Goal: Book appointment/travel/reservation

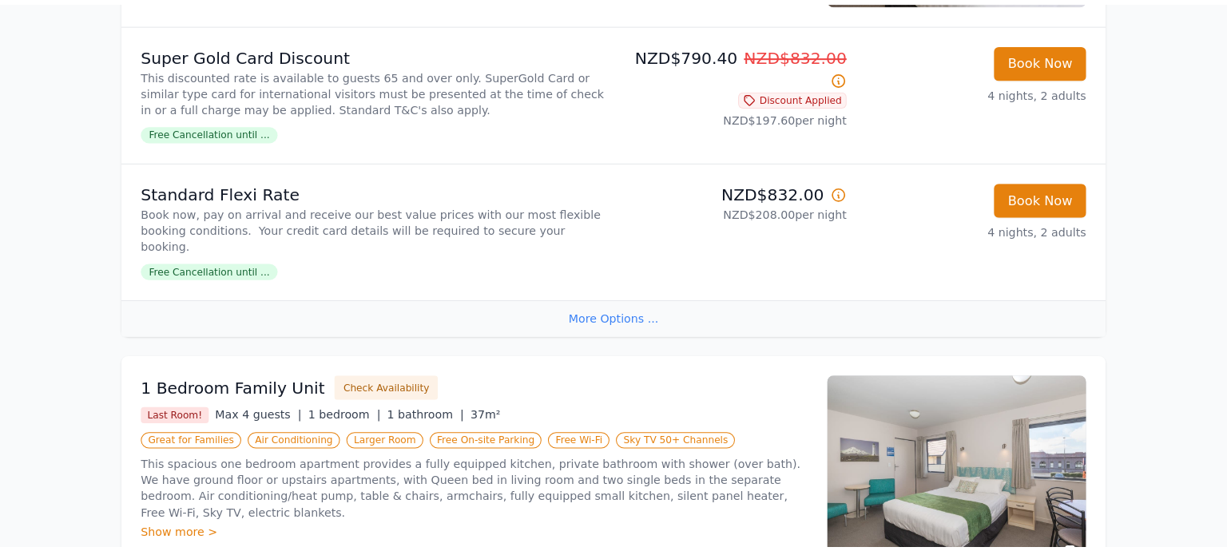
scroll to position [1603, 0]
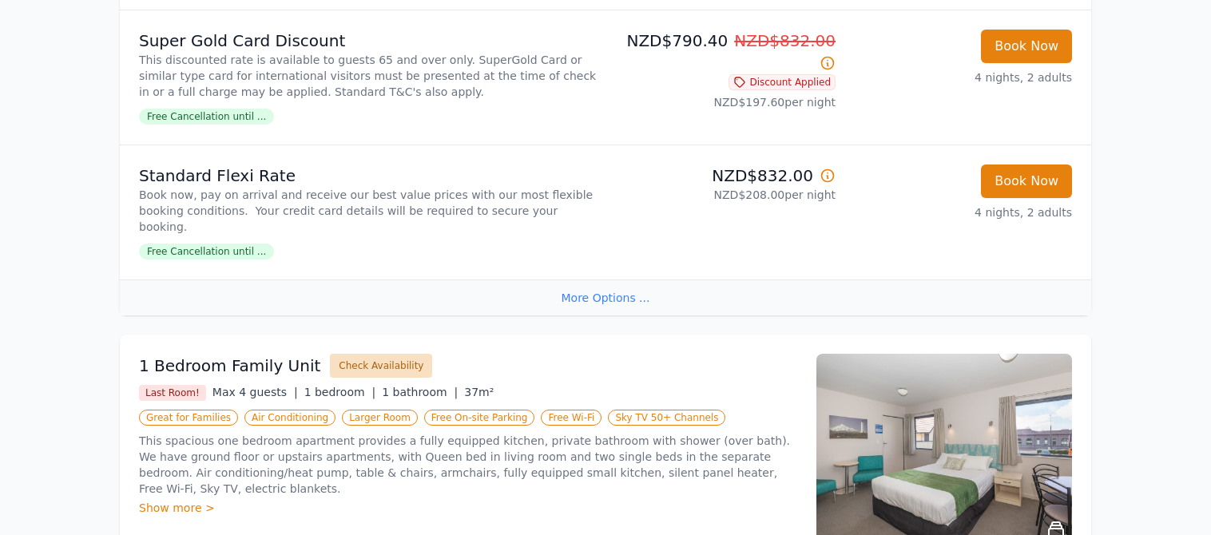
click at [351, 354] on button "Check Availability" at bounding box center [381, 366] width 102 height 24
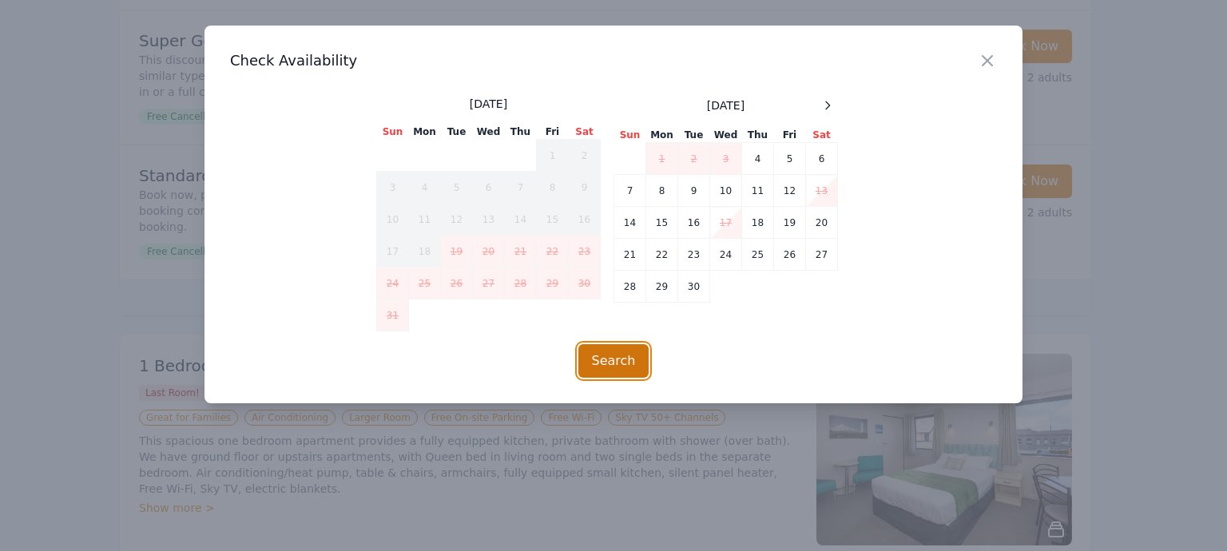
click at [618, 362] on button "Search" at bounding box center [614, 361] width 71 height 34
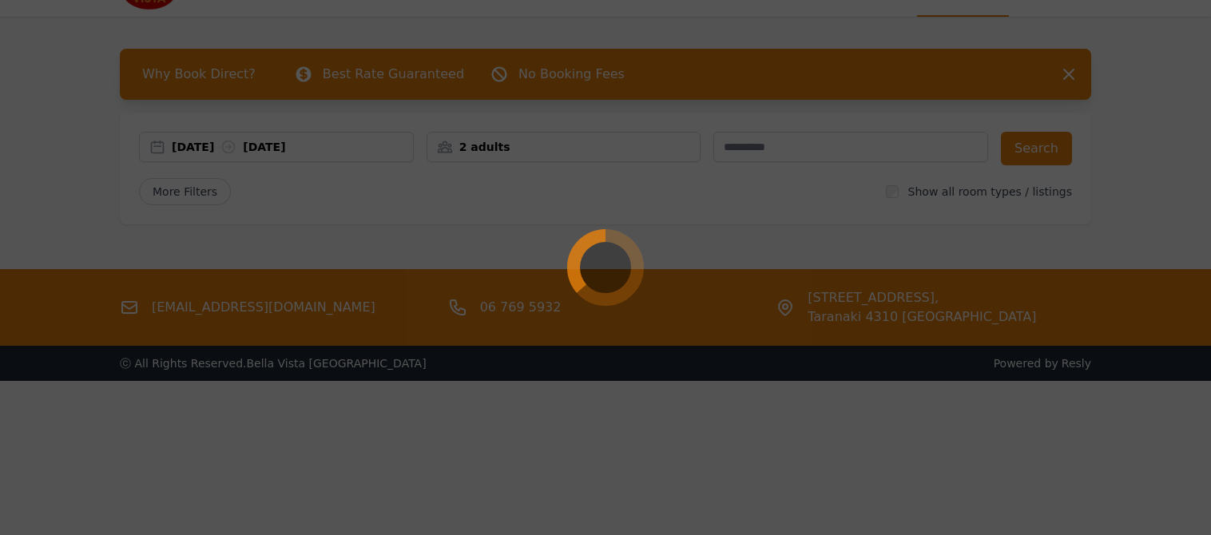
scroll to position [0, 0]
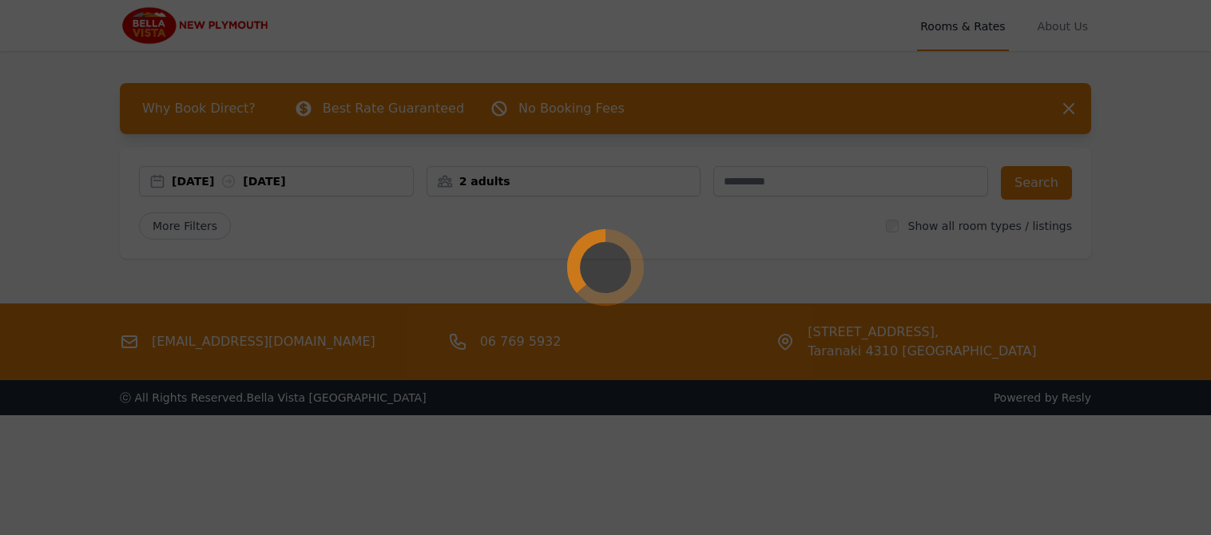
click at [56, 73] on div at bounding box center [605, 267] width 1211 height 535
click at [605, 270] on circle at bounding box center [606, 268] width 70 height 70
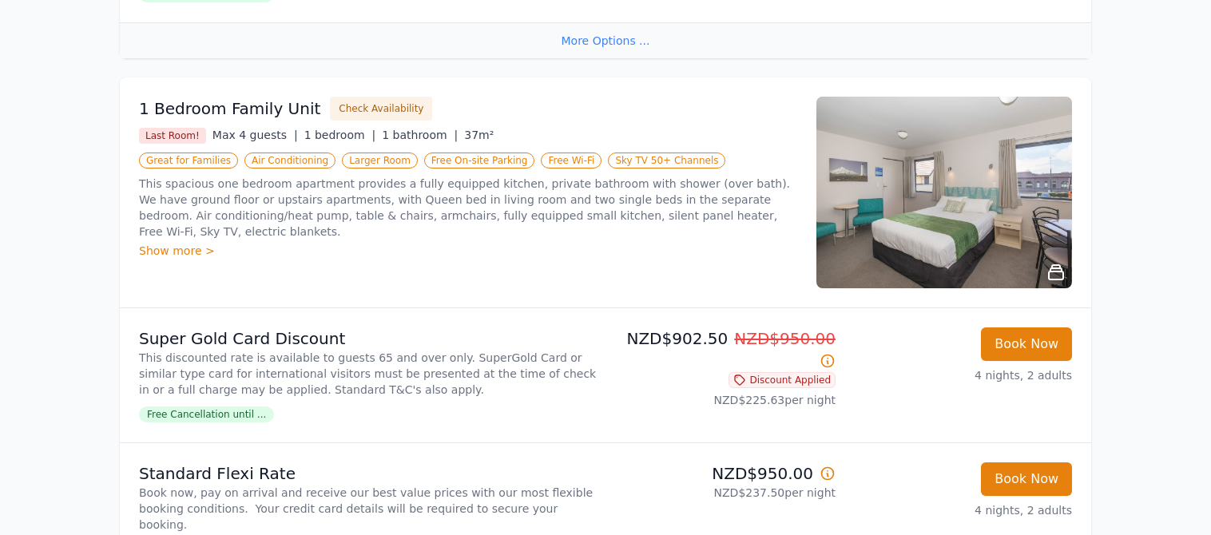
scroll to position [1839, 0]
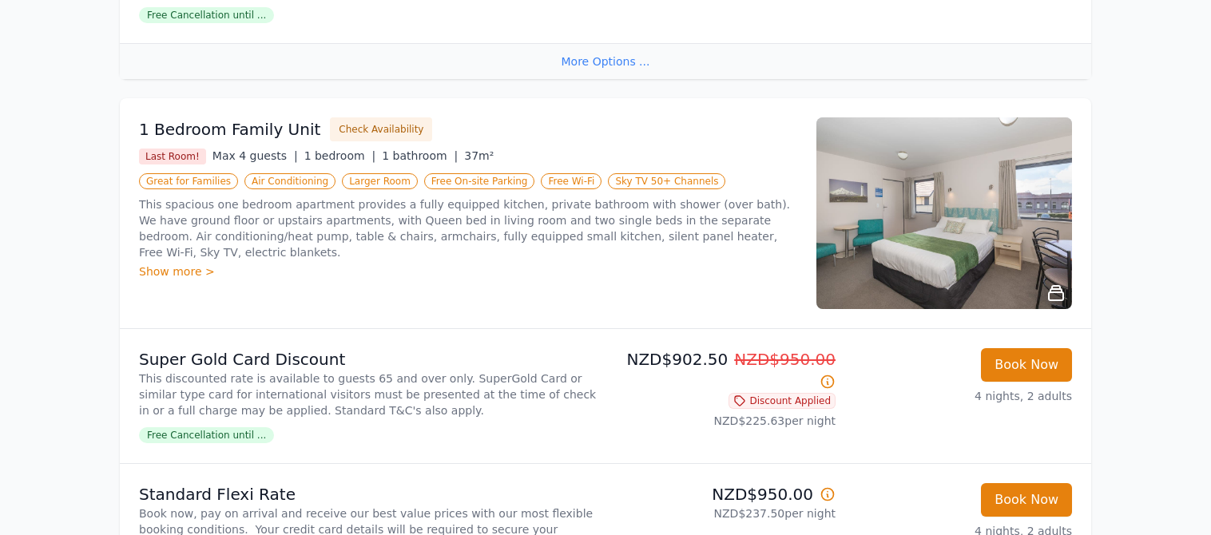
click at [946, 188] on img at bounding box center [945, 213] width 256 height 192
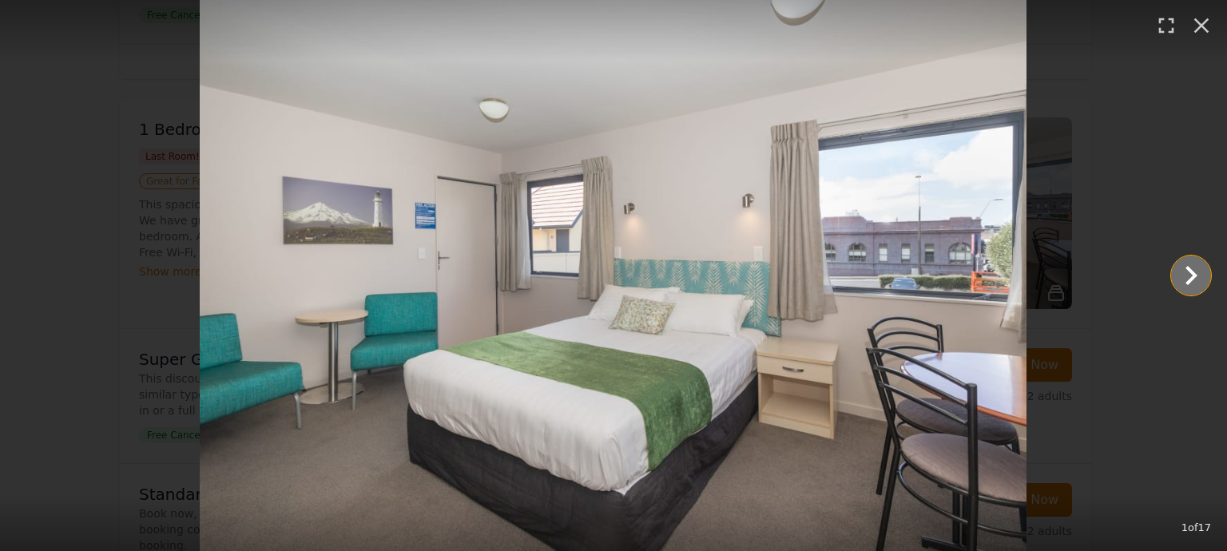
click at [1199, 280] on icon "Show slide 2 of 17" at bounding box center [1191, 276] width 38 height 38
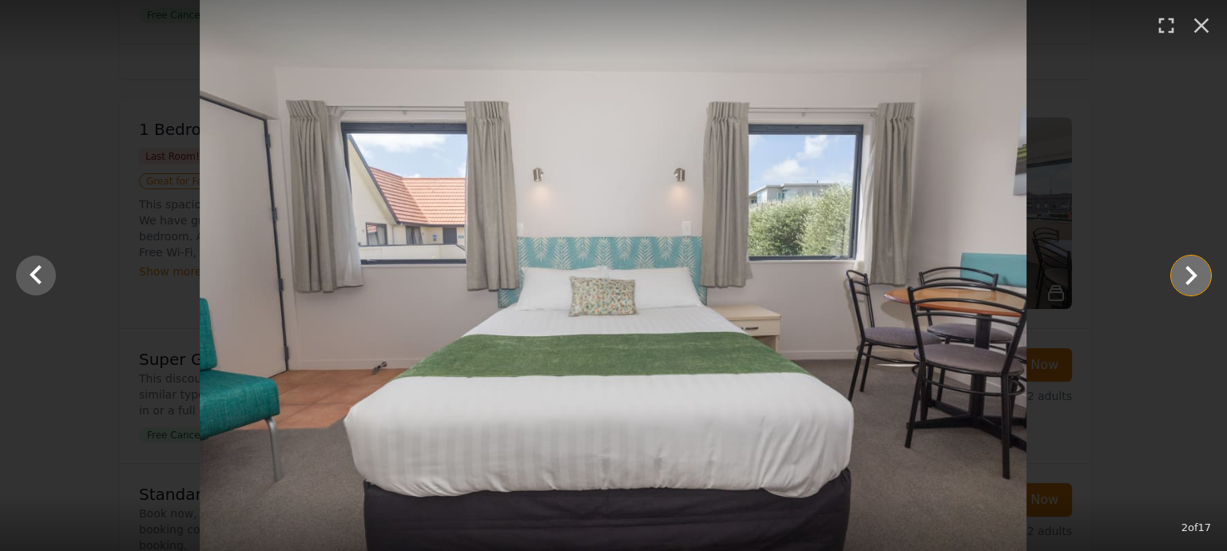
click at [1199, 280] on icon "Show slide 3 of 17" at bounding box center [1191, 276] width 38 height 38
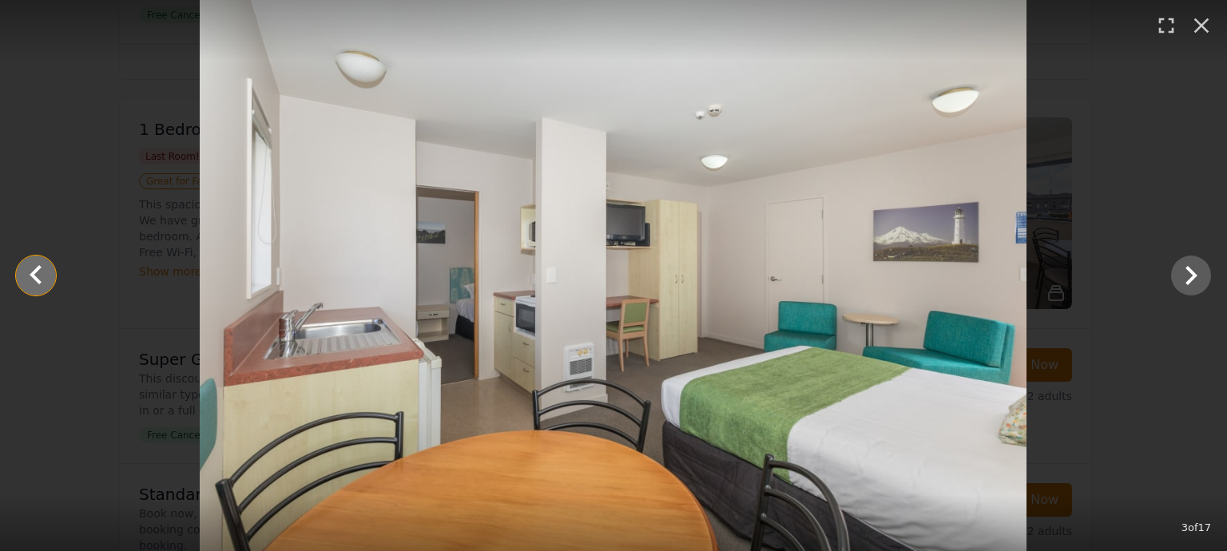
click at [41, 279] on icon "Show slide 2 of 17" at bounding box center [36, 276] width 38 height 38
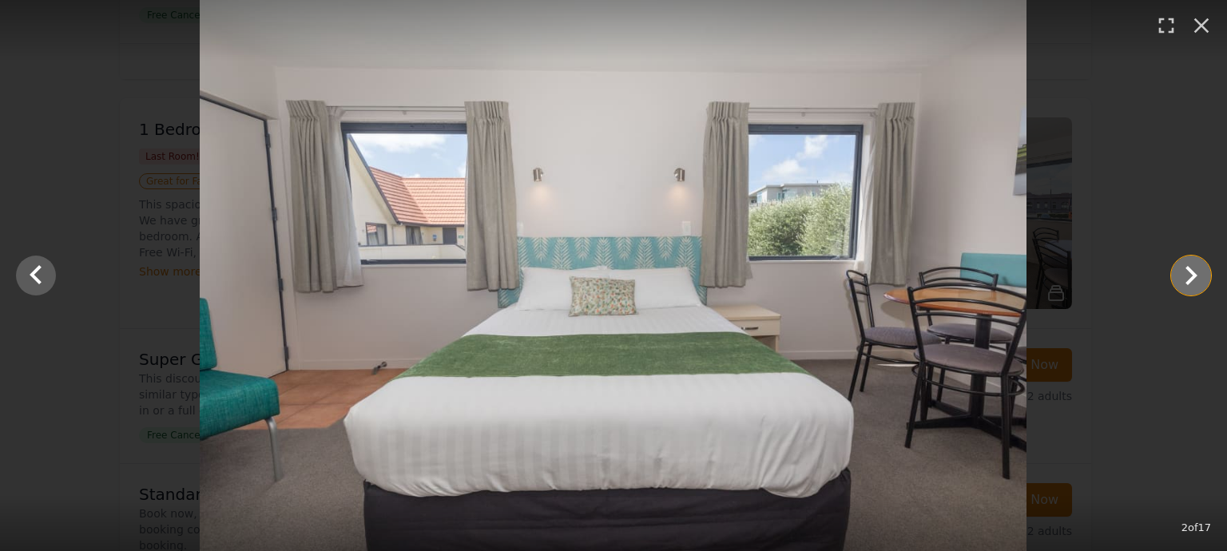
click at [1199, 275] on icon "Show slide 3 of 17" at bounding box center [1191, 276] width 38 height 38
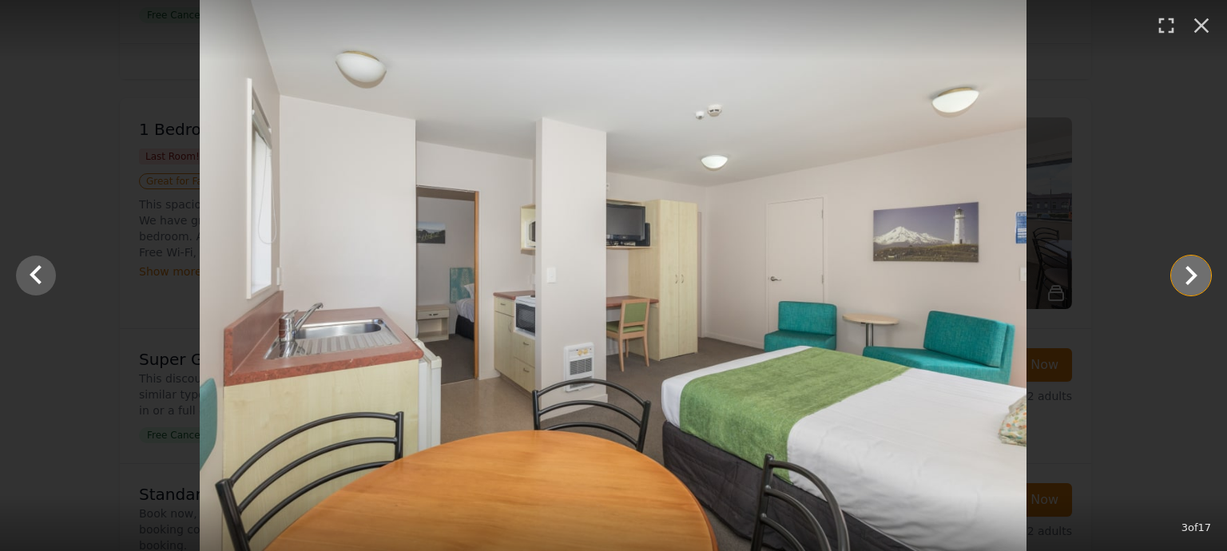
click at [1193, 275] on icon "Show slide 4 of 17" at bounding box center [1192, 275] width 12 height 19
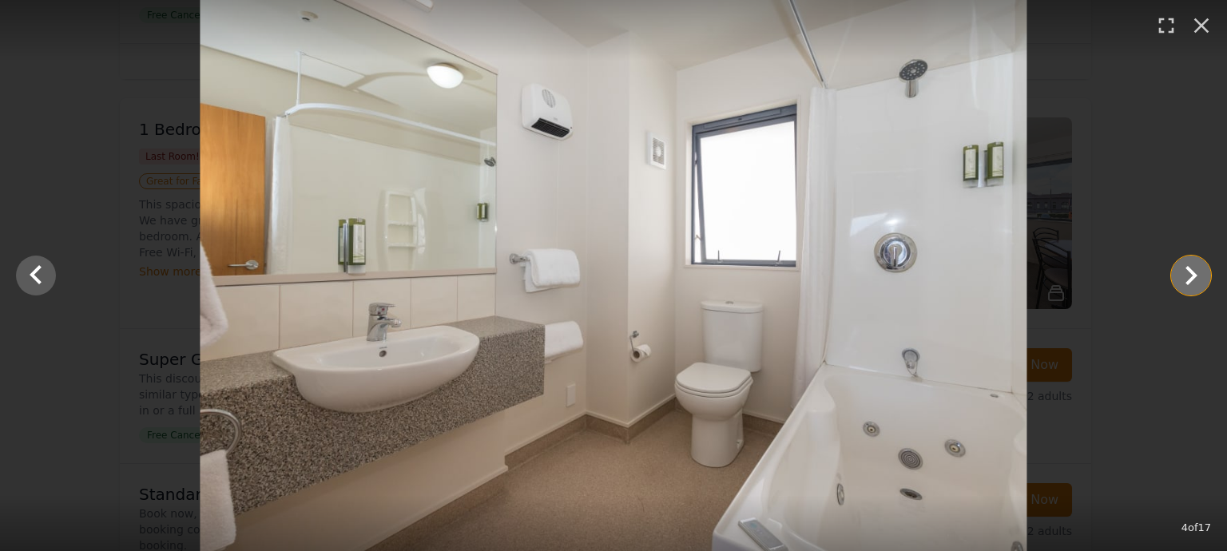
click at [1193, 276] on icon "Show slide 5 of 17" at bounding box center [1191, 276] width 38 height 38
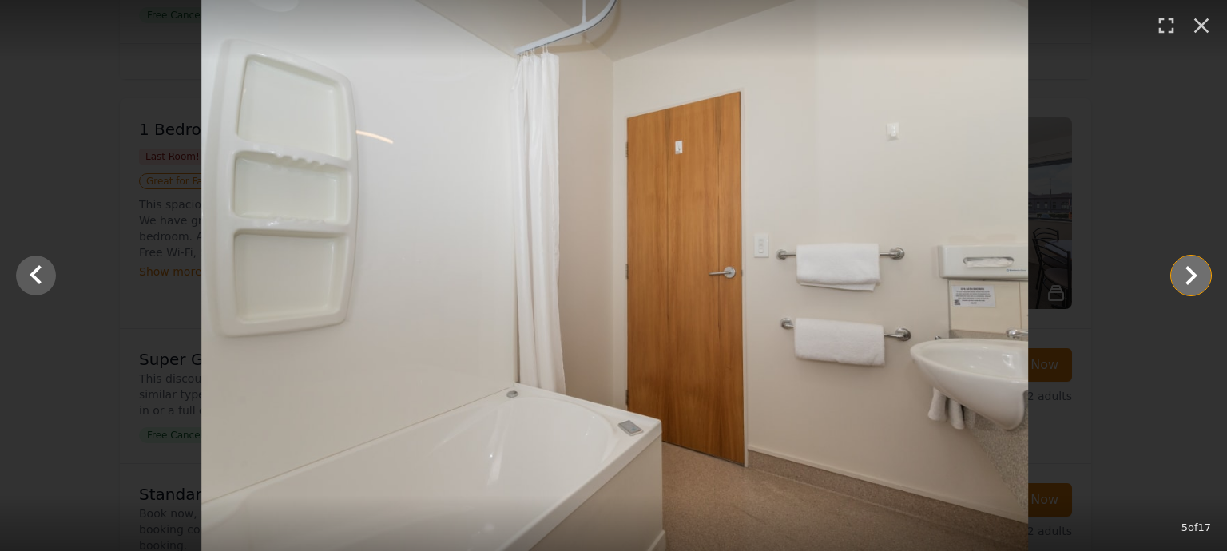
click at [1193, 275] on icon "Show slide 6 of 17" at bounding box center [1192, 275] width 12 height 19
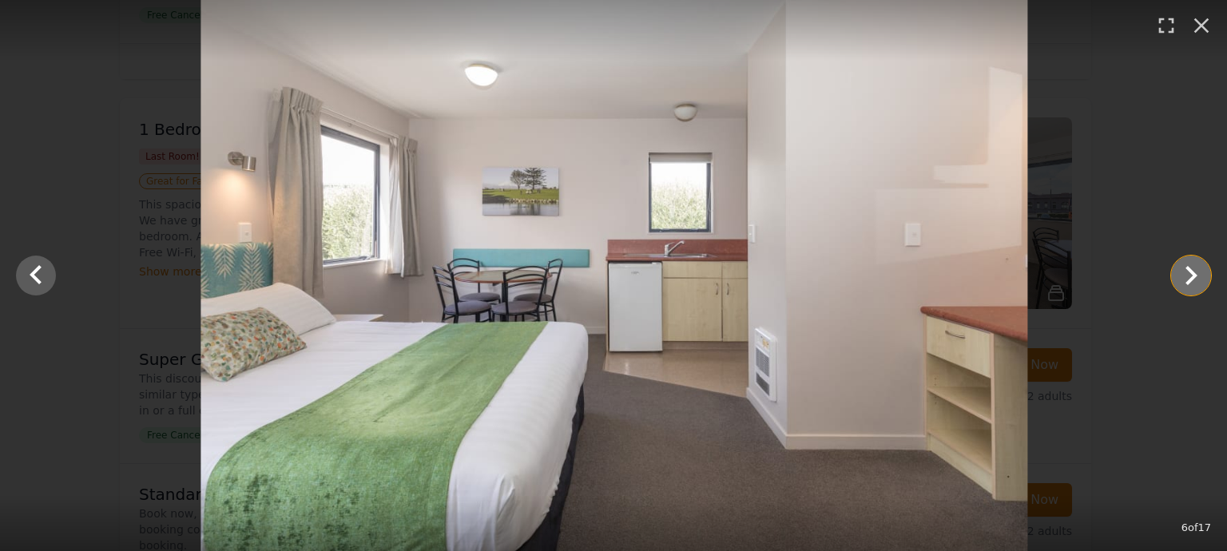
click at [1193, 275] on icon "Show slide 7 of 17" at bounding box center [1192, 275] width 12 height 19
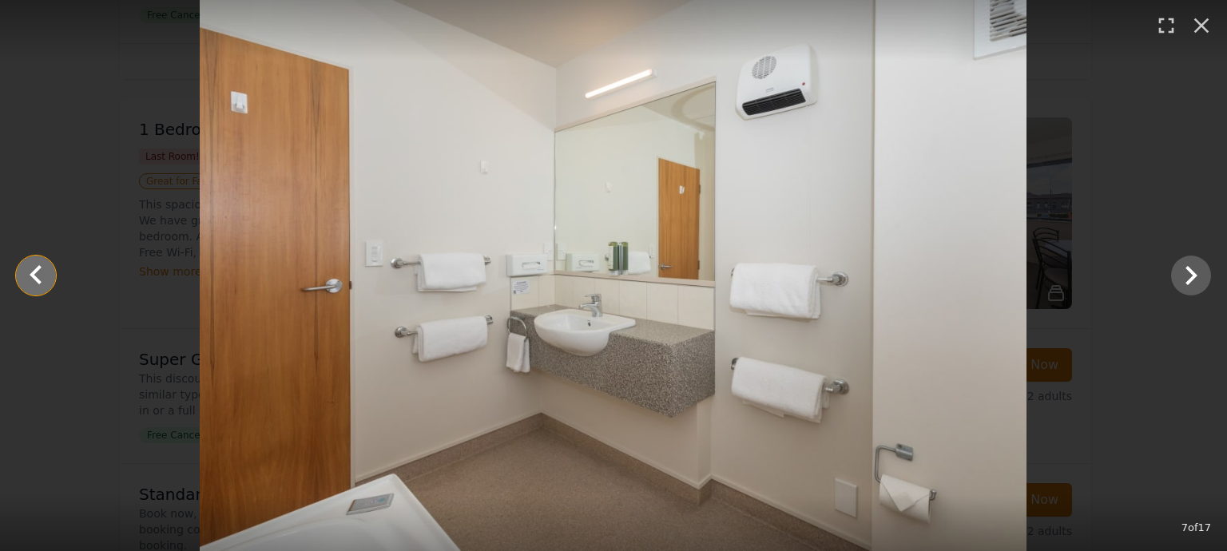
click at [34, 276] on icon "Show slide 6 of 17" at bounding box center [36, 274] width 12 height 19
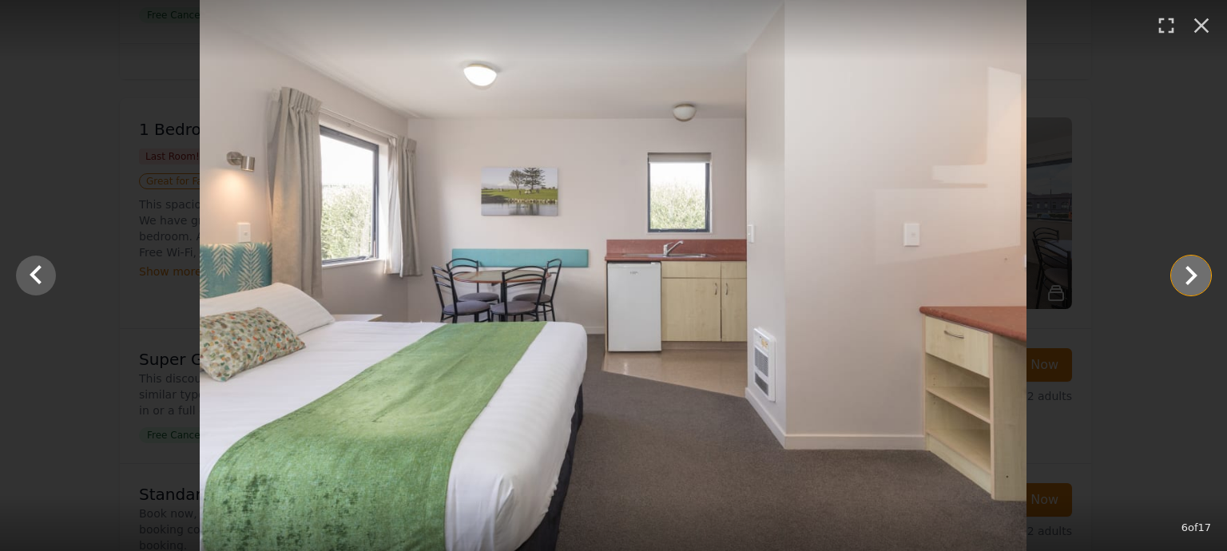
click at [1190, 284] on icon "Show slide 7 of 17" at bounding box center [1191, 276] width 38 height 38
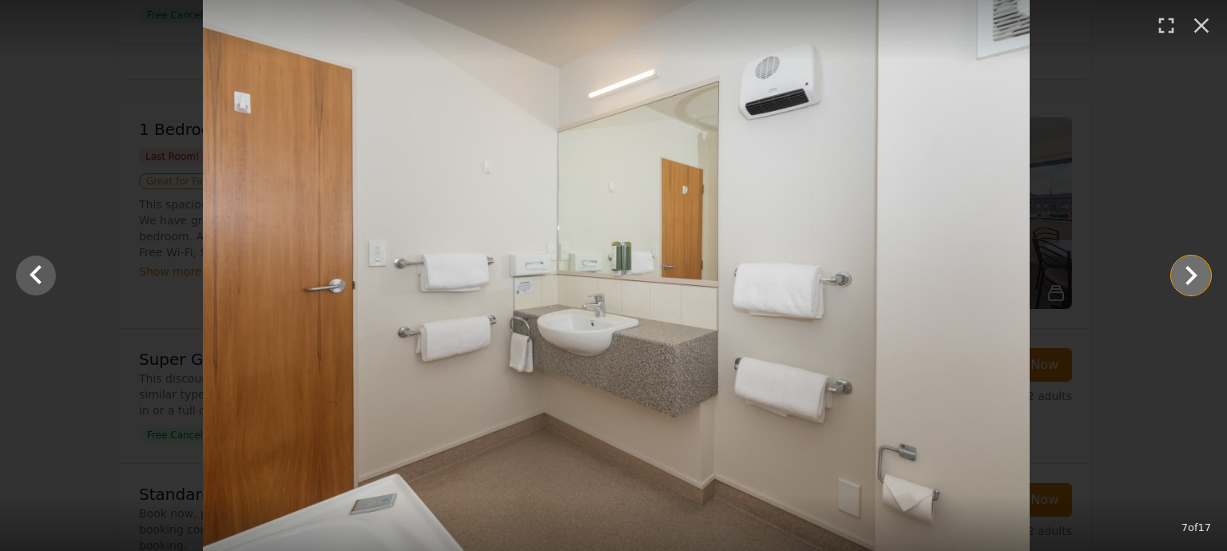
click at [1190, 280] on icon "Show slide 8 of 17" at bounding box center [1192, 275] width 12 height 19
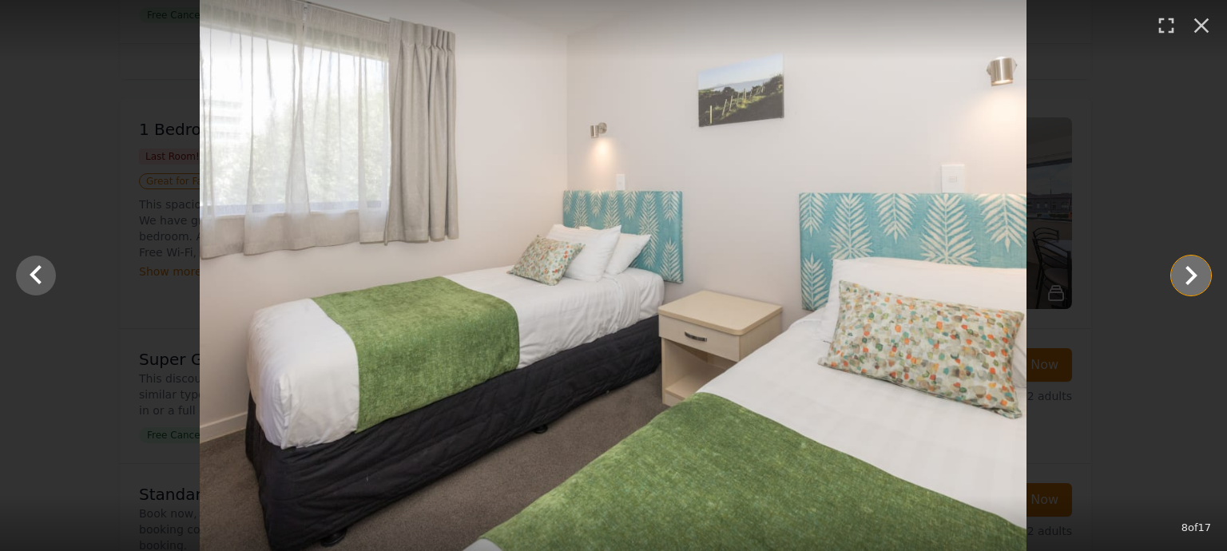
click at [1190, 277] on icon "Show slide 9 of 17" at bounding box center [1191, 276] width 38 height 38
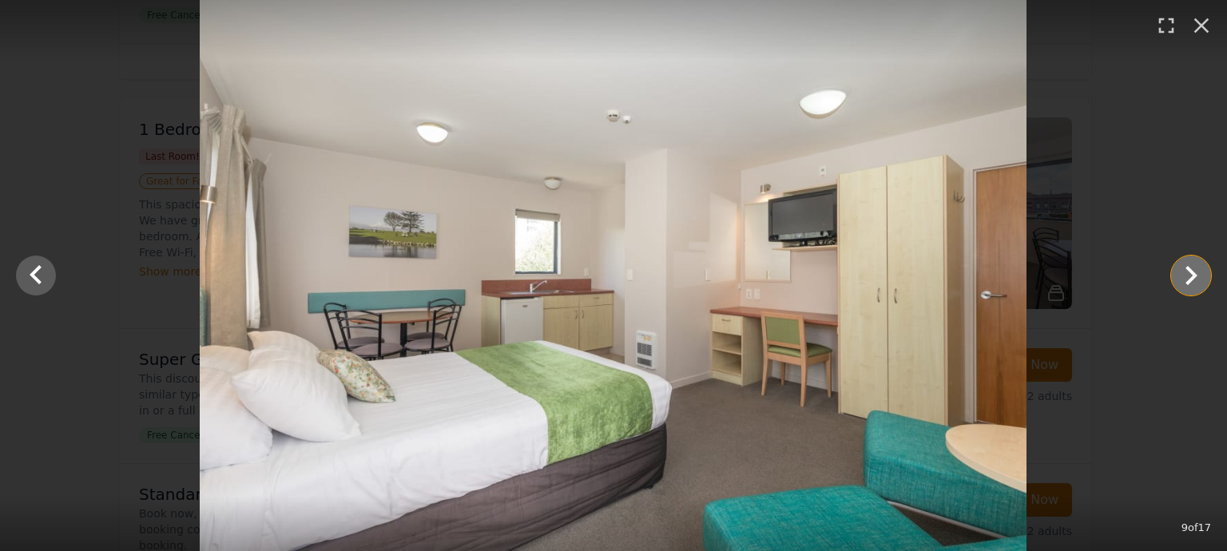
click at [1187, 276] on icon "Show slide 10 of 17" at bounding box center [1191, 276] width 38 height 38
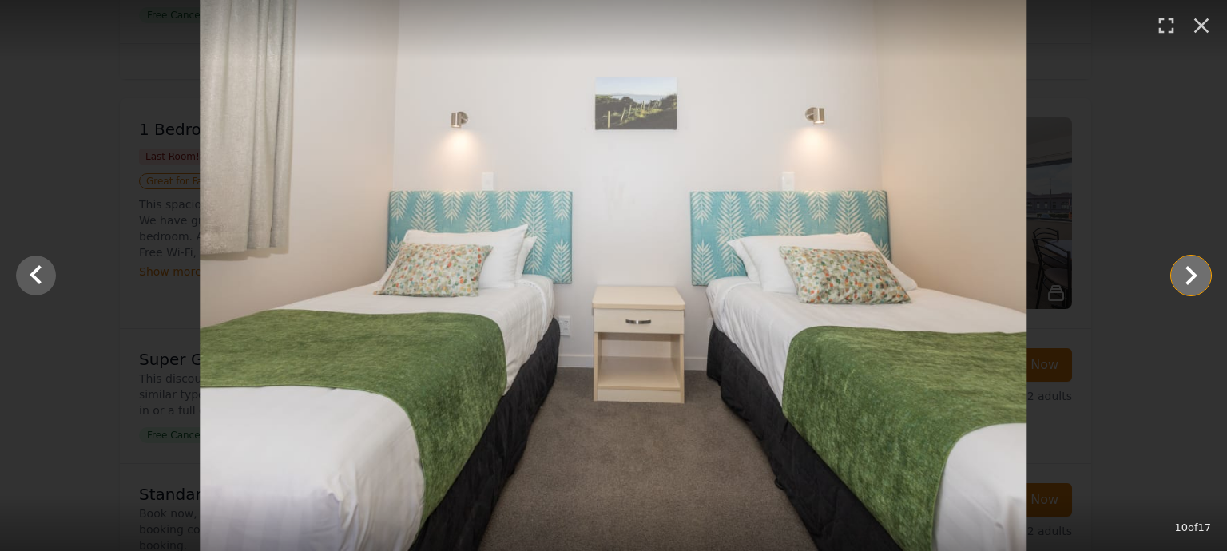
click at [1187, 276] on icon "Show slide 11 of 17" at bounding box center [1191, 276] width 38 height 38
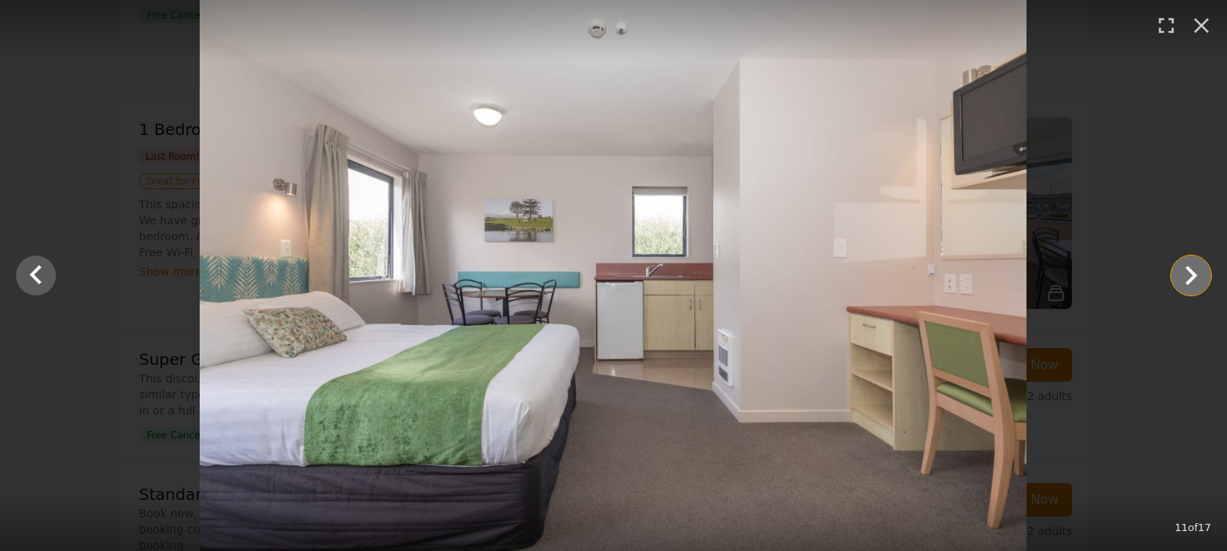
click at [1187, 276] on icon "Show slide 12 of 17" at bounding box center [1191, 276] width 38 height 38
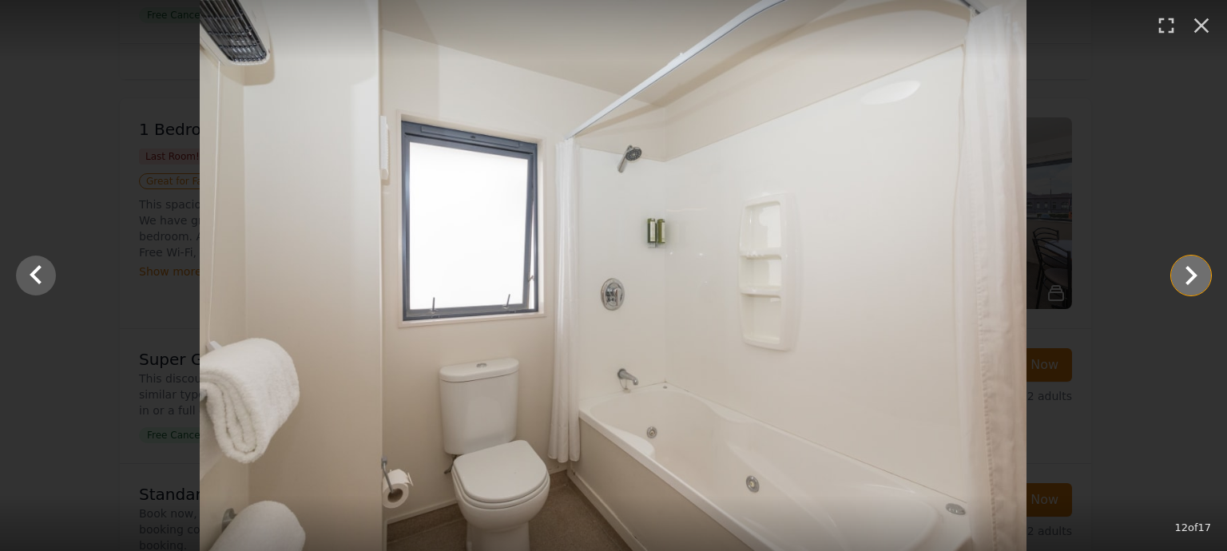
click at [1187, 274] on icon "Show slide 13 of 17" at bounding box center [1191, 276] width 38 height 38
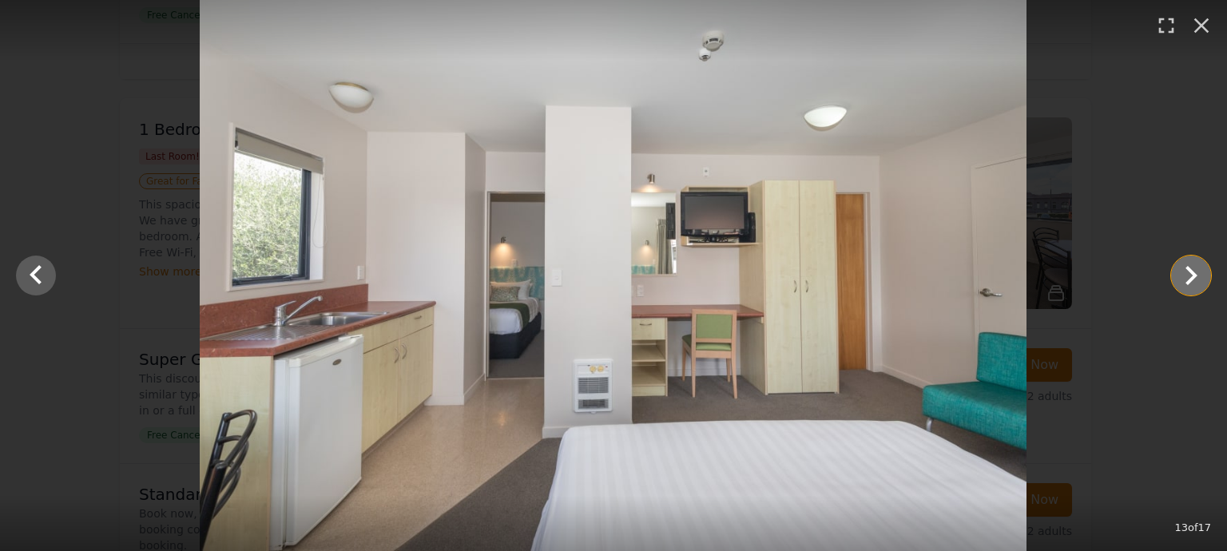
click at [1186, 274] on icon "Show slide 14 of 17" at bounding box center [1191, 276] width 38 height 38
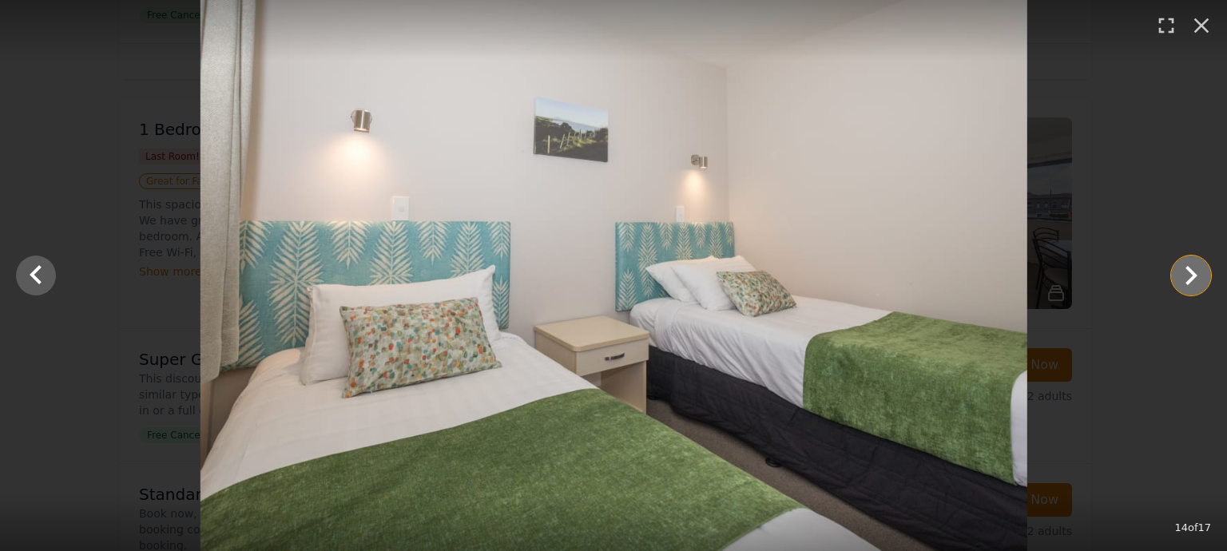
click at [1185, 273] on icon "Show slide 15 of 17" at bounding box center [1191, 276] width 38 height 38
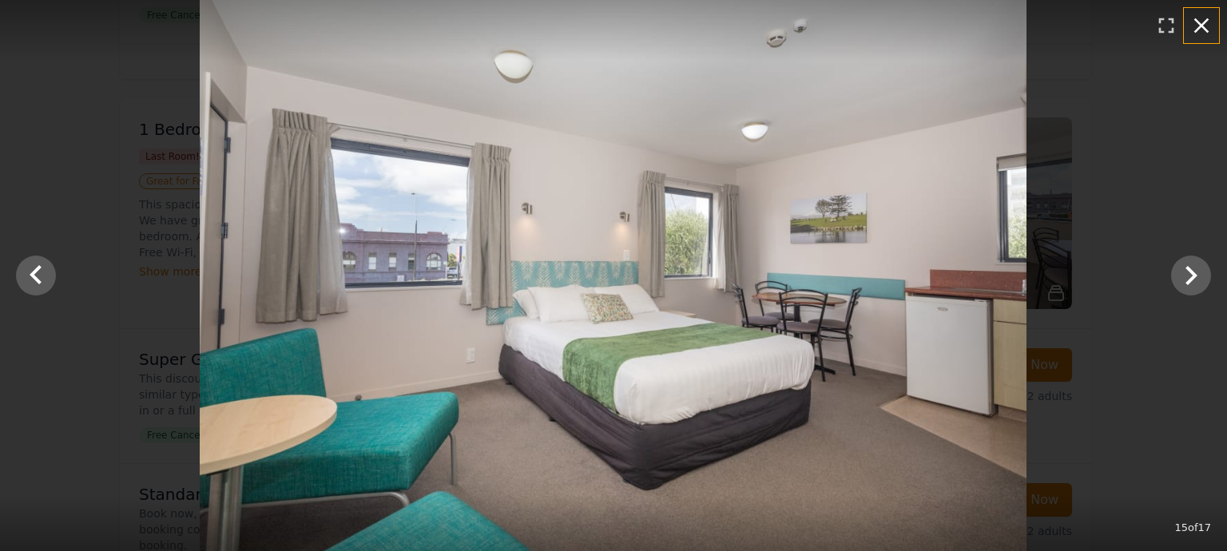
click at [1203, 27] on icon "button" at bounding box center [1202, 25] width 15 height 15
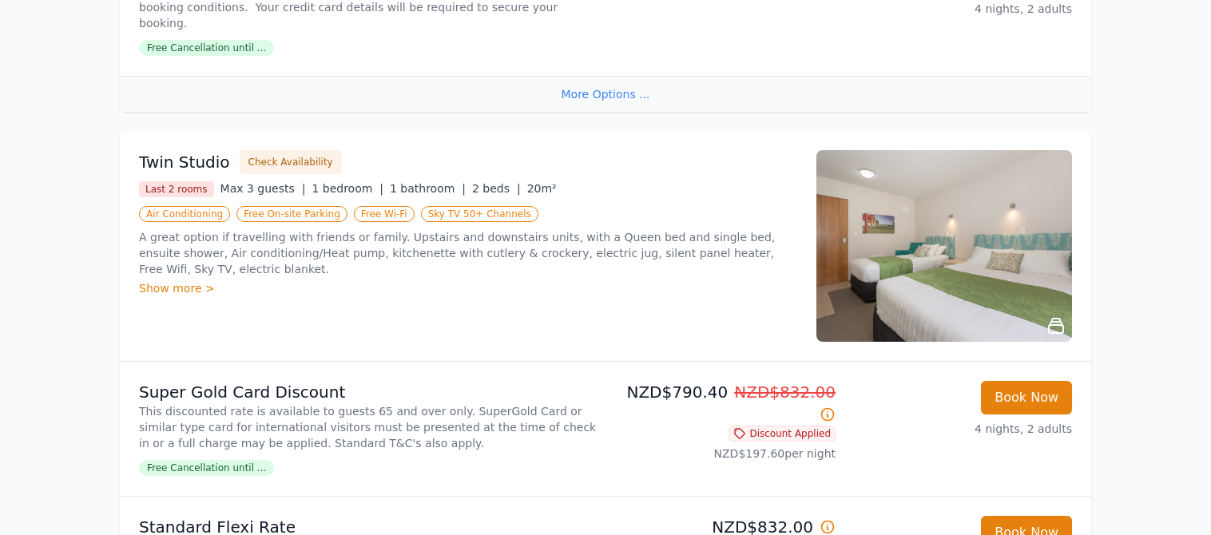
scroll to position [1249, 0]
